Goal: Book appointment/travel/reservation

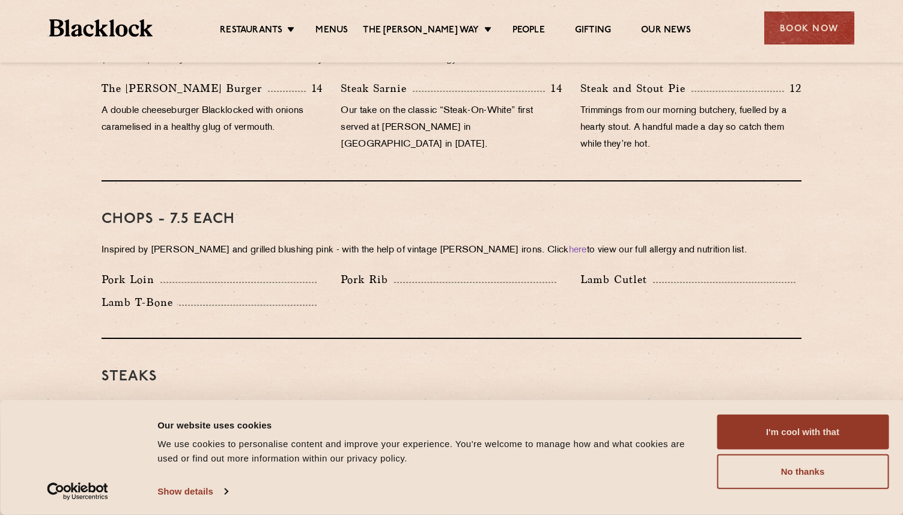
scroll to position [865, 0]
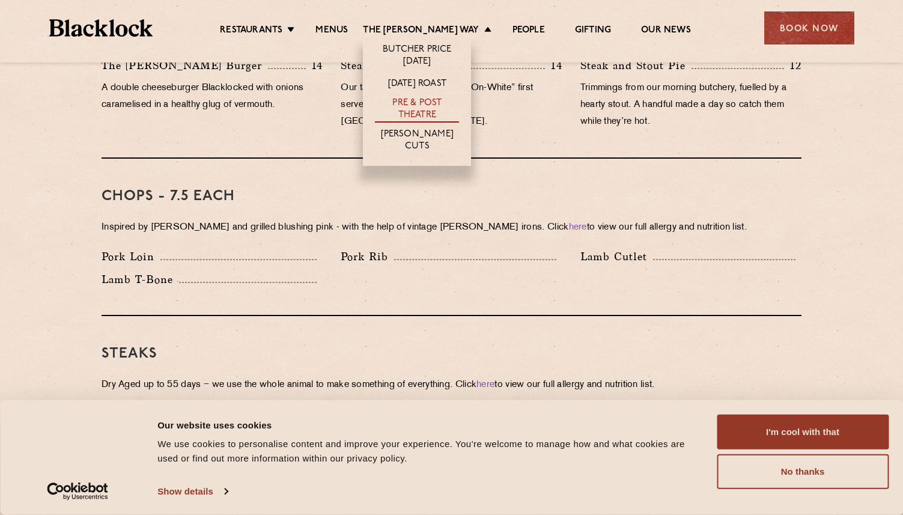
click at [420, 106] on link "Pre & Post Theatre" at bounding box center [417, 109] width 84 height 25
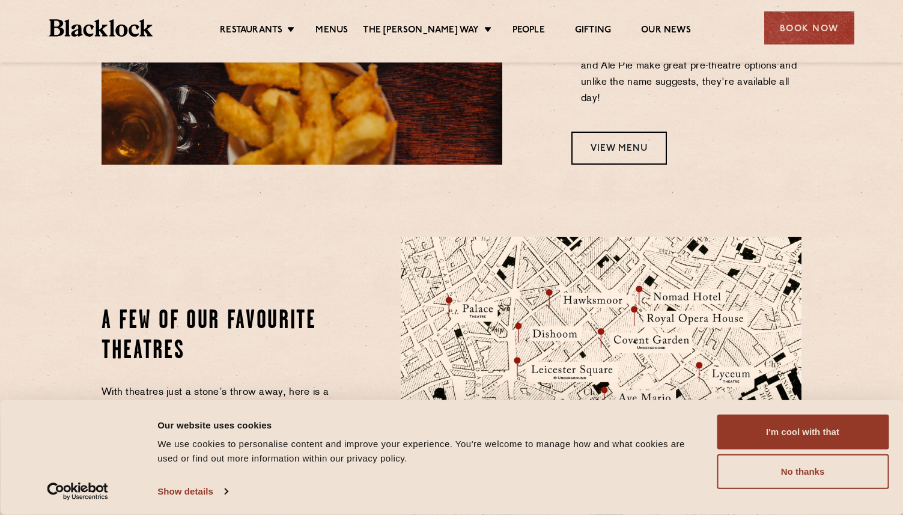
scroll to position [1190, 0]
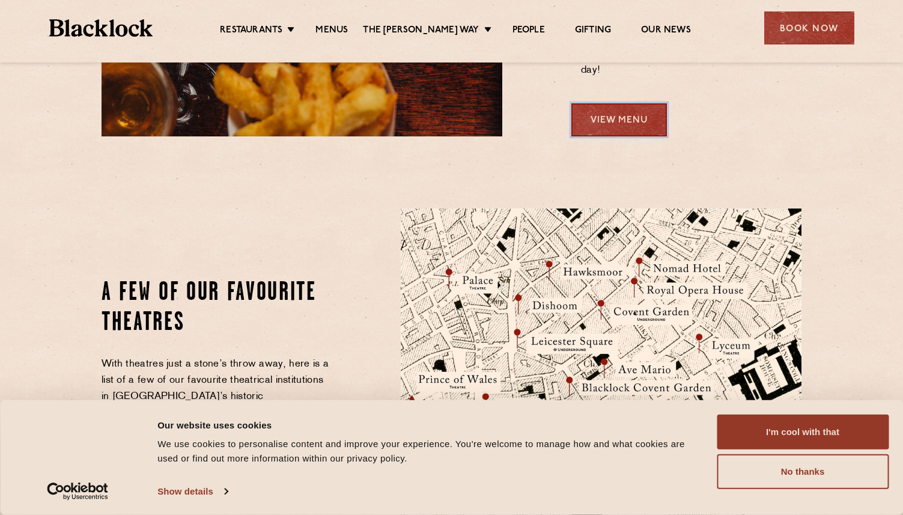
click at [615, 103] on link "View Menu" at bounding box center [619, 119] width 96 height 33
